Goal: Answer question/provide support

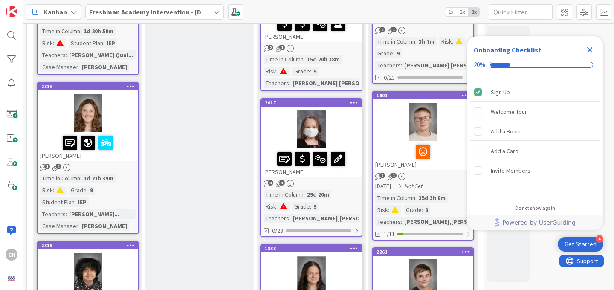
scroll to position [336, 0]
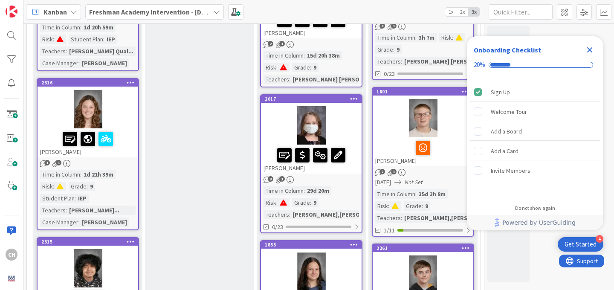
click at [91, 121] on div at bounding box center [88, 109] width 101 height 38
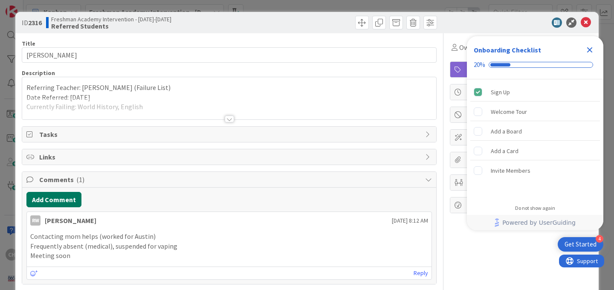
click at [60, 200] on button "Add Comment" at bounding box center [53, 199] width 55 height 15
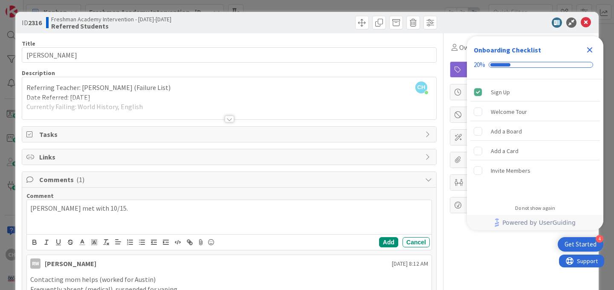
click at [591, 50] on icon "Close Checklist" at bounding box center [590, 50] width 10 height 10
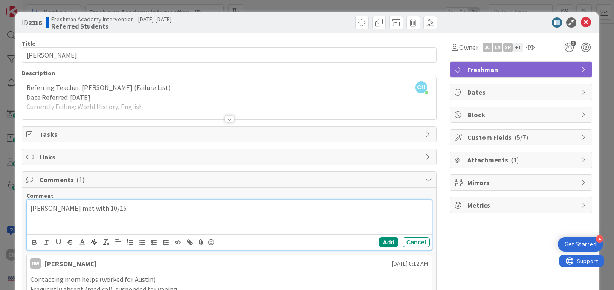
click at [139, 210] on p "[PERSON_NAME] met with 10/15." at bounding box center [229, 208] width 398 height 10
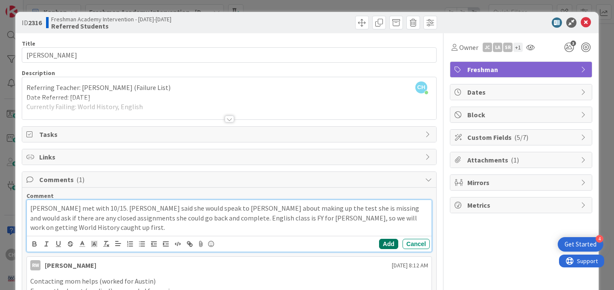
click at [392, 241] on button "Add" at bounding box center [388, 244] width 19 height 10
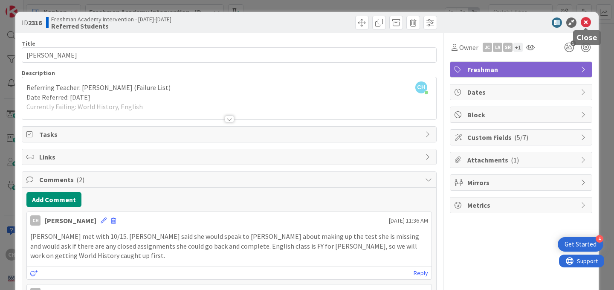
click at [588, 22] on icon at bounding box center [586, 22] width 10 height 10
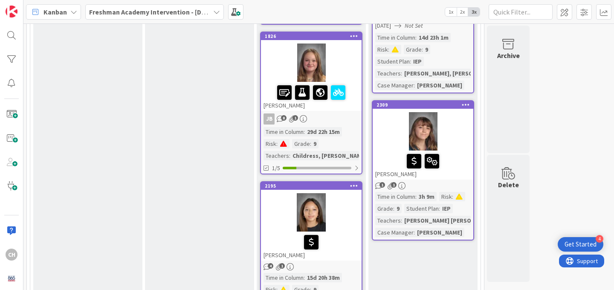
scroll to position [1291, 0]
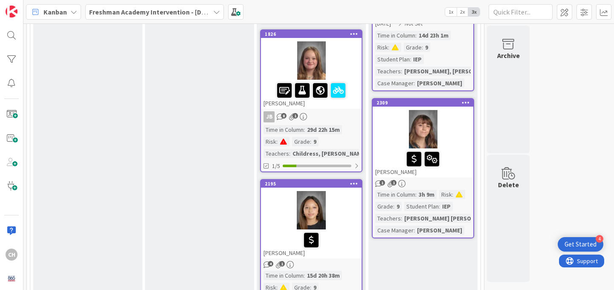
click at [443, 144] on div at bounding box center [423, 129] width 101 height 38
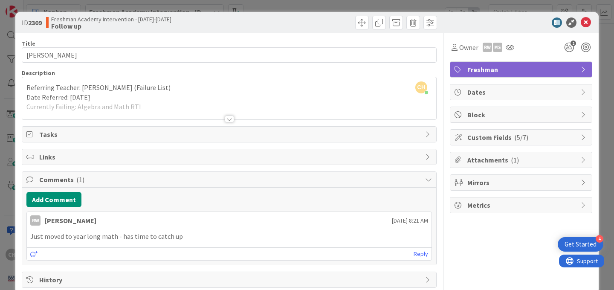
click at [229, 117] on div at bounding box center [229, 119] width 9 height 7
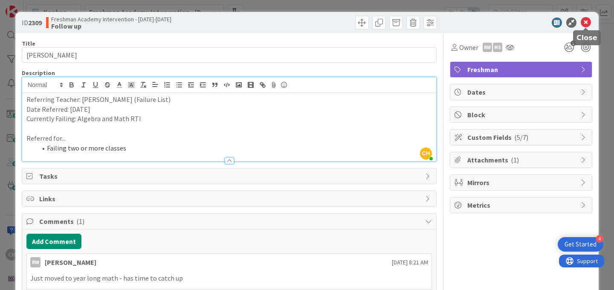
click at [587, 21] on icon at bounding box center [586, 22] width 10 height 10
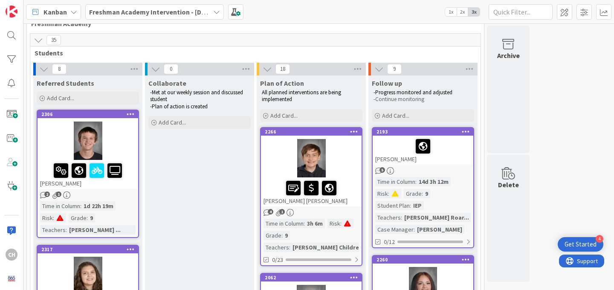
scroll to position [6, 0]
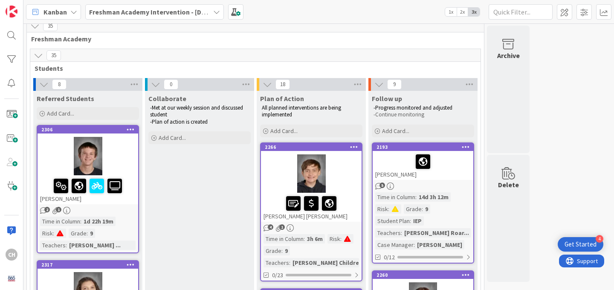
click at [85, 156] on div at bounding box center [88, 156] width 101 height 38
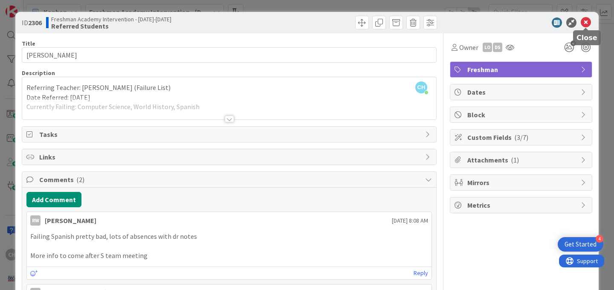
click at [585, 25] on icon at bounding box center [586, 22] width 10 height 10
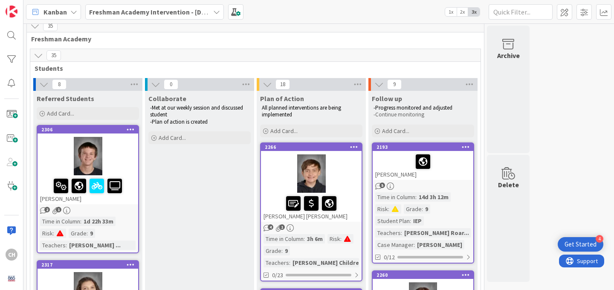
click at [339, 172] on div at bounding box center [311, 173] width 101 height 38
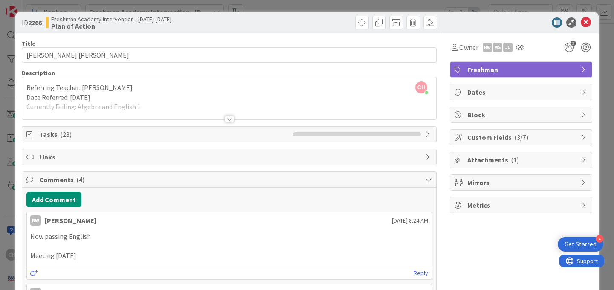
click at [227, 118] on div at bounding box center [229, 119] width 9 height 7
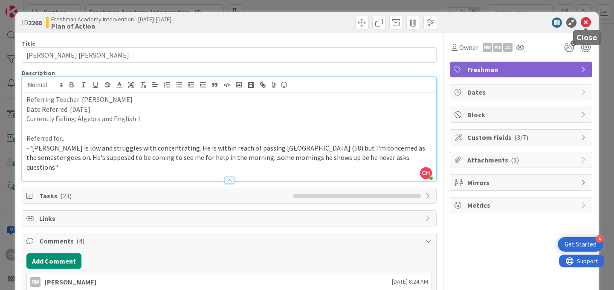
click at [579, 26] on div at bounding box center [516, 22] width 151 height 10
click at [591, 21] on div at bounding box center [516, 22] width 151 height 10
click at [588, 24] on icon at bounding box center [586, 22] width 10 height 10
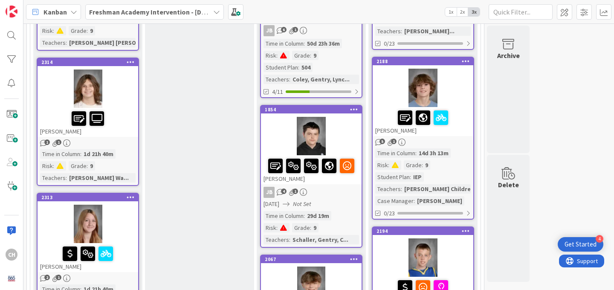
scroll to position [651, 0]
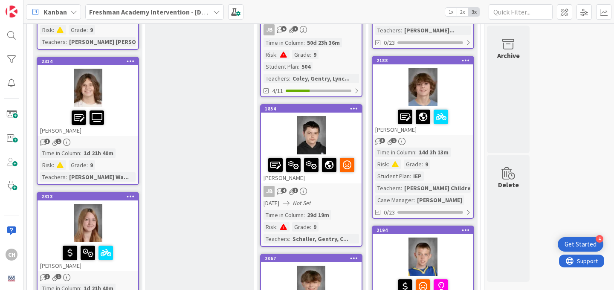
click at [323, 123] on div at bounding box center [311, 135] width 101 height 38
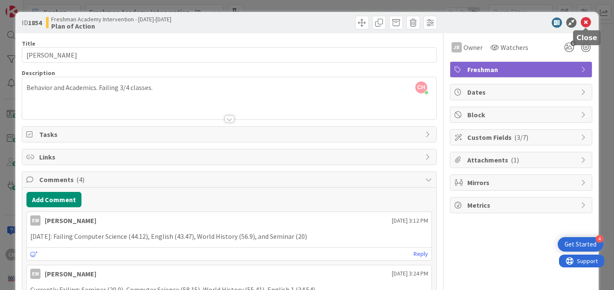
click at [586, 25] on icon at bounding box center [586, 22] width 10 height 10
